Goal: Task Accomplishment & Management: Manage account settings

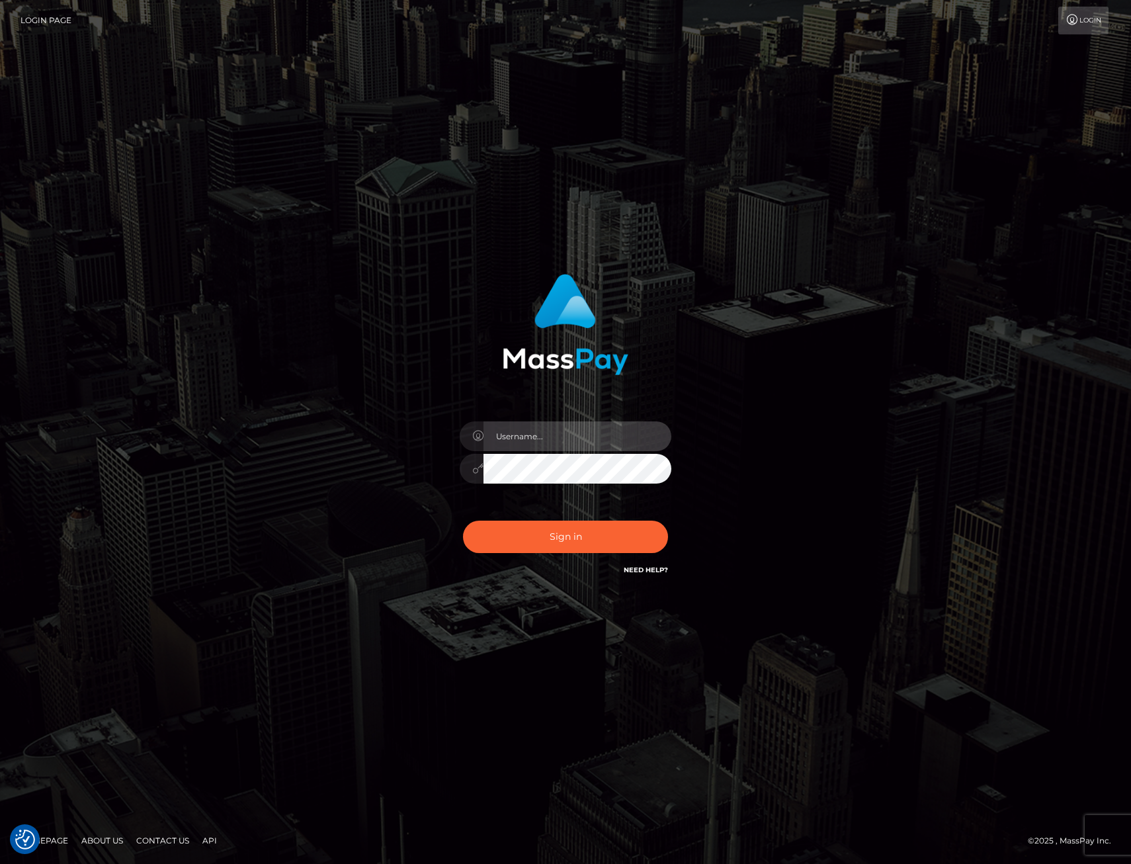
click at [530, 440] on input "text" at bounding box center [577, 436] width 188 height 30
type input "XeniaM"
click at [557, 546] on button "Sign in" at bounding box center [565, 536] width 205 height 32
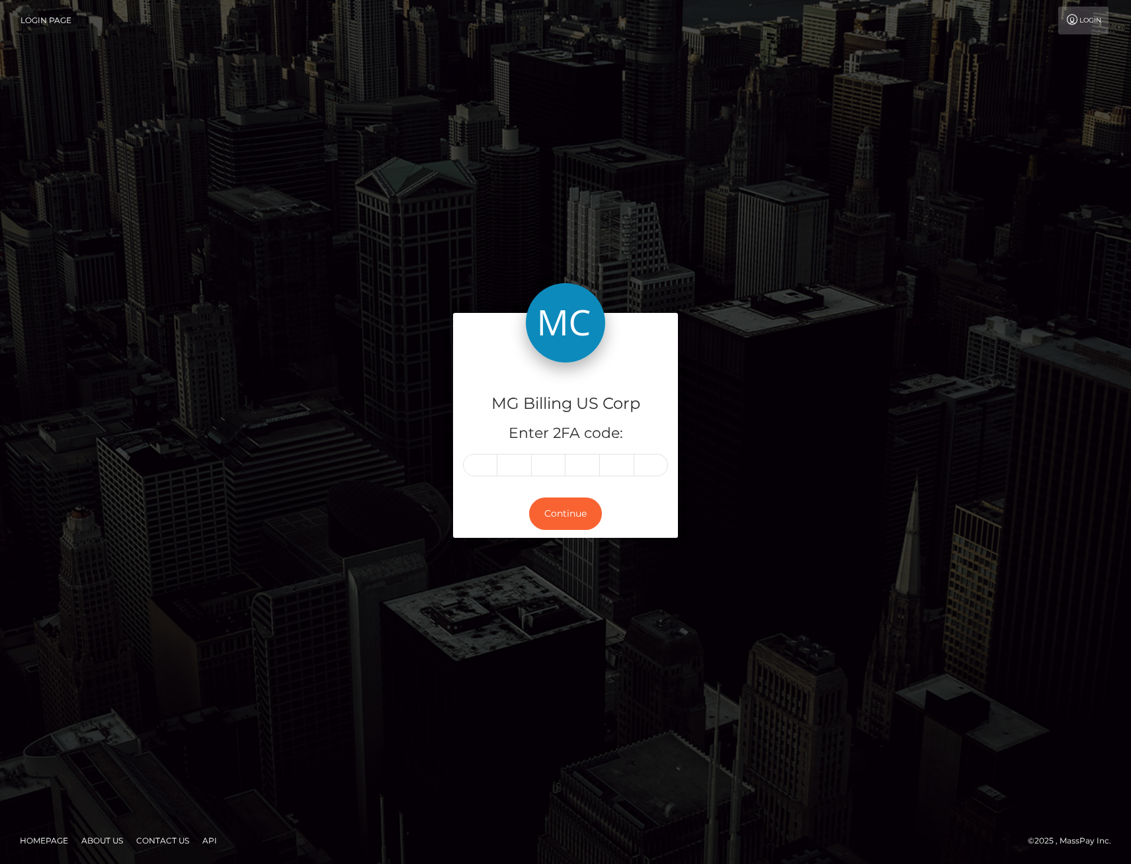
click at [461, 457] on div "MG Billing US Corp Enter 2FA code:" at bounding box center [565, 425] width 225 height 127
click at [466, 457] on input "text" at bounding box center [480, 465] width 34 height 22
type input "0"
type input "2"
type input "7"
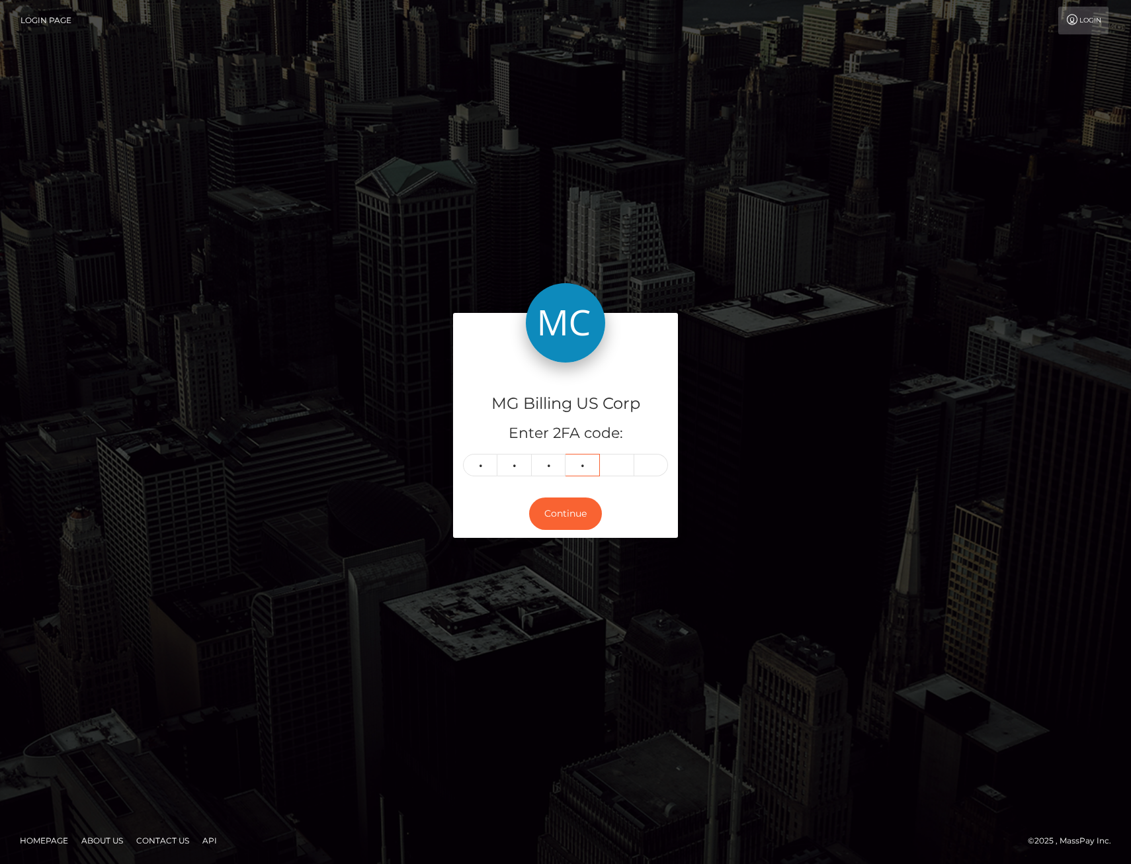
type input "2"
type input "9"
type input "3"
click at [586, 520] on button "Continue" at bounding box center [565, 513] width 73 height 32
